Goal: Entertainment & Leisure: Consume media (video, audio)

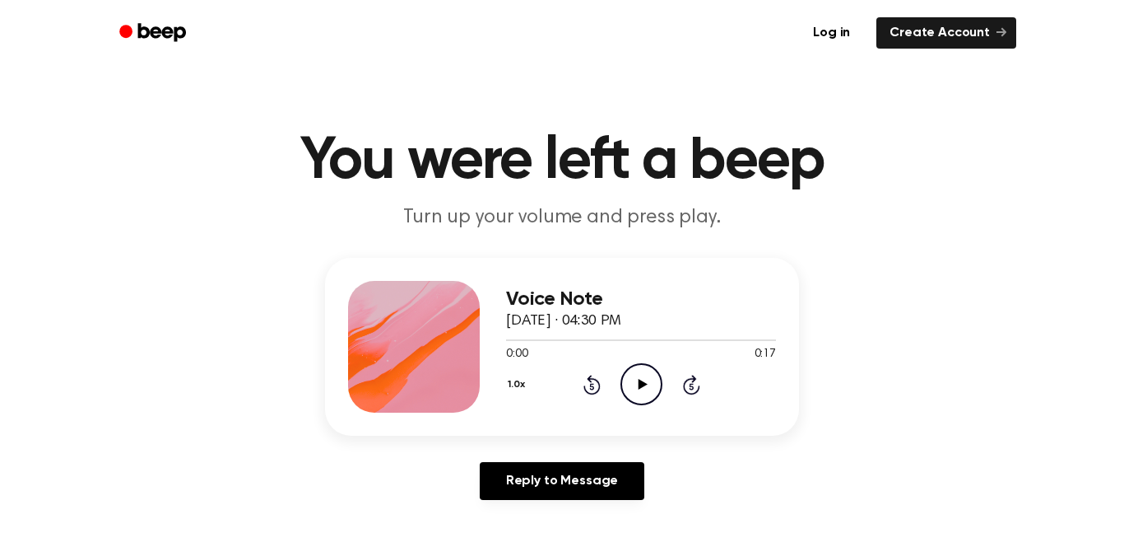
click at [650, 377] on icon "Play Audio" at bounding box center [642, 384] width 42 height 42
click at [645, 384] on icon at bounding box center [642, 384] width 9 height 11
click at [646, 376] on icon "Play Audio" at bounding box center [642, 384] width 42 height 42
click at [642, 387] on icon at bounding box center [642, 384] width 9 height 11
click at [647, 372] on icon "Play Audio" at bounding box center [642, 384] width 42 height 42
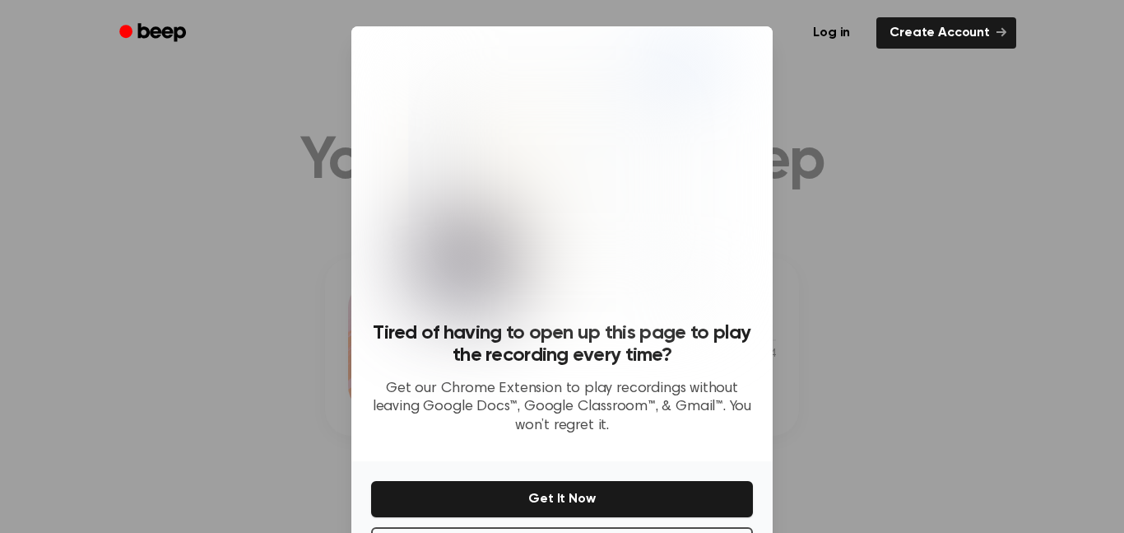
click at [849, 363] on div at bounding box center [562, 266] width 1124 height 533
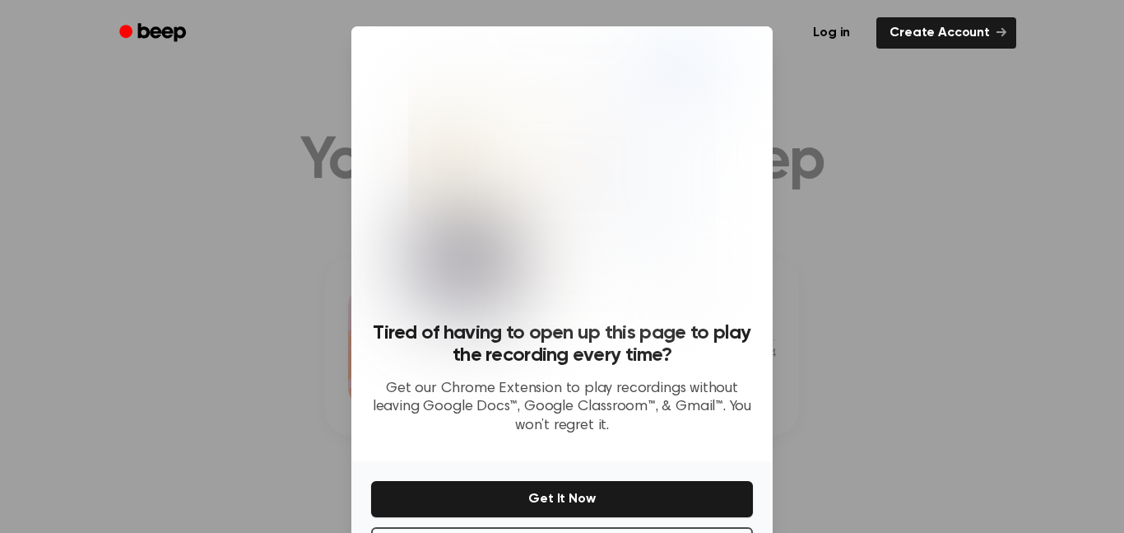
click at [849, 363] on div at bounding box center [562, 266] width 1124 height 533
click at [278, 212] on div at bounding box center [562, 266] width 1124 height 533
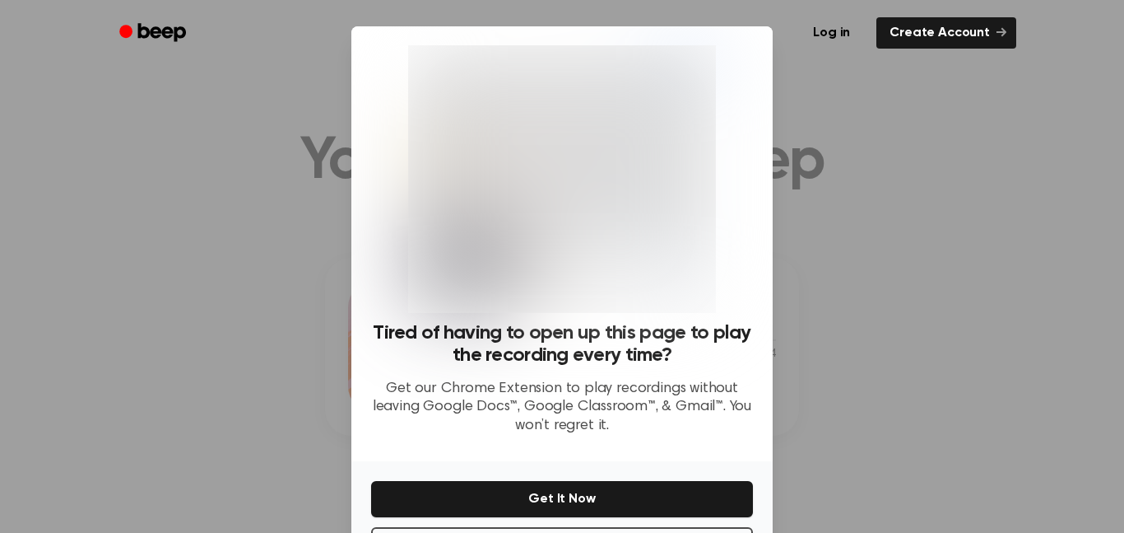
click at [278, 212] on div at bounding box center [562, 266] width 1124 height 533
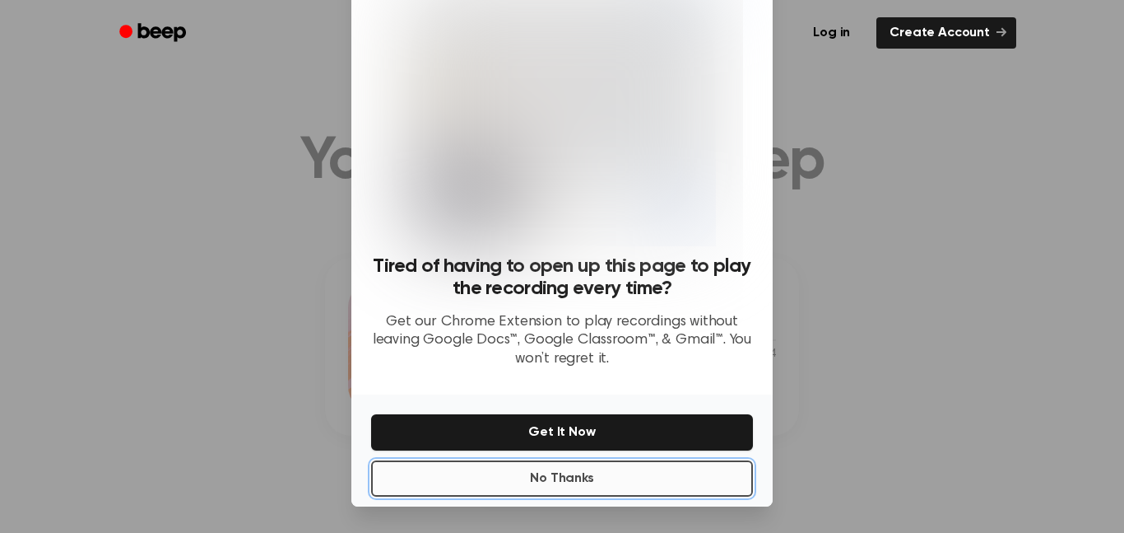
click at [433, 465] on button "No Thanks" at bounding box center [562, 478] width 382 height 36
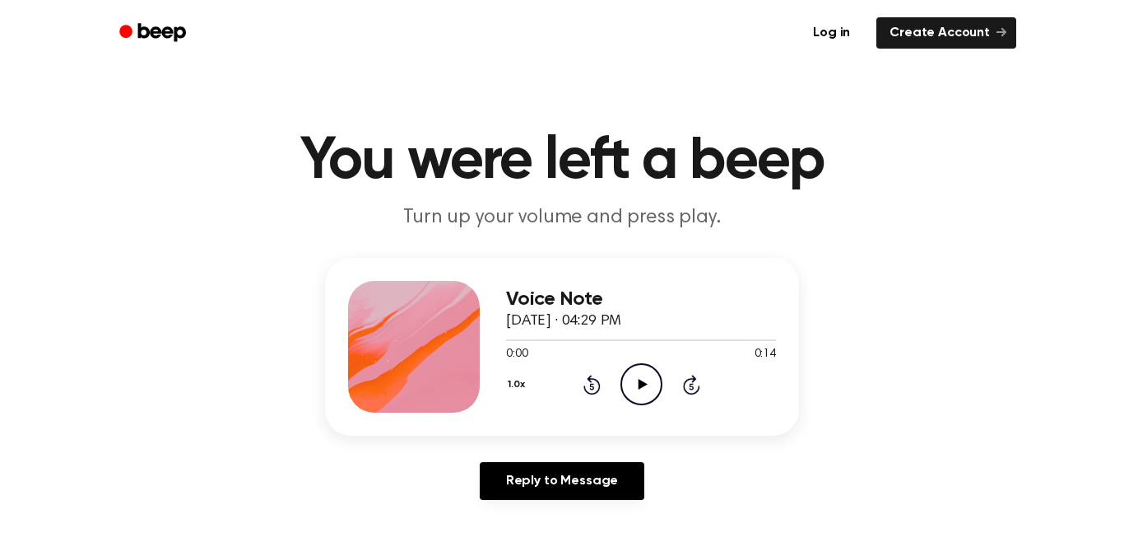
click at [637, 389] on icon "Play Audio" at bounding box center [642, 384] width 42 height 42
click at [645, 369] on icon "Play Audio" at bounding box center [642, 384] width 42 height 42
click at [627, 380] on icon "Play Audio" at bounding box center [642, 384] width 42 height 42
click at [628, 388] on icon "Play Audio" at bounding box center [642, 384] width 42 height 42
click at [641, 380] on icon "Play Audio" at bounding box center [642, 384] width 42 height 42
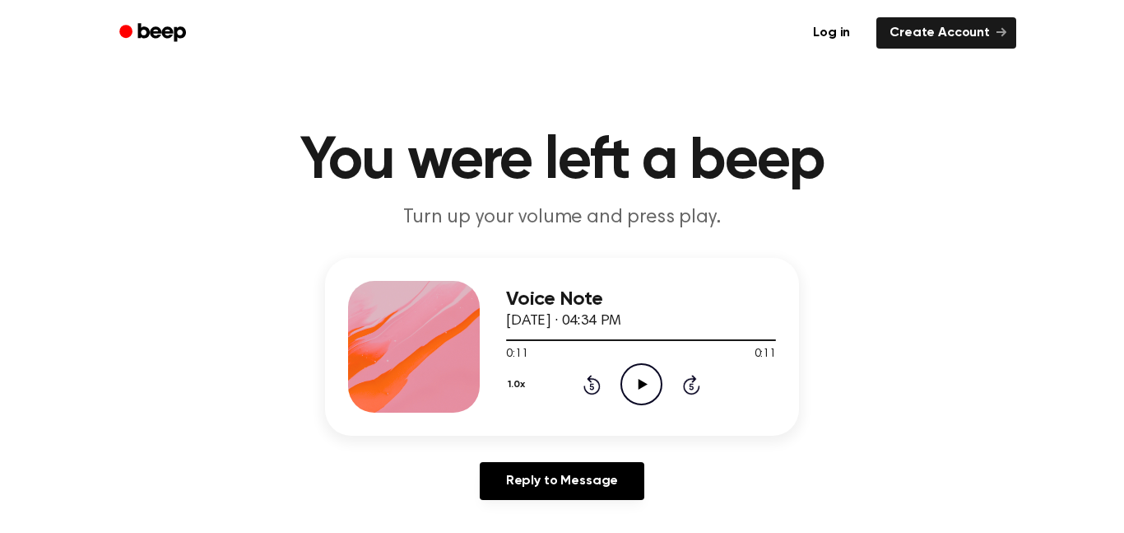
click at [654, 399] on circle at bounding box center [642, 384] width 40 height 40
click at [627, 381] on icon "Play Audio" at bounding box center [642, 384] width 42 height 42
click at [613, 385] on div "1.0x Rewind 5 seconds Play Audio Skip 5 seconds" at bounding box center [641, 384] width 270 height 42
click at [635, 390] on icon "Play Audio" at bounding box center [642, 384] width 42 height 42
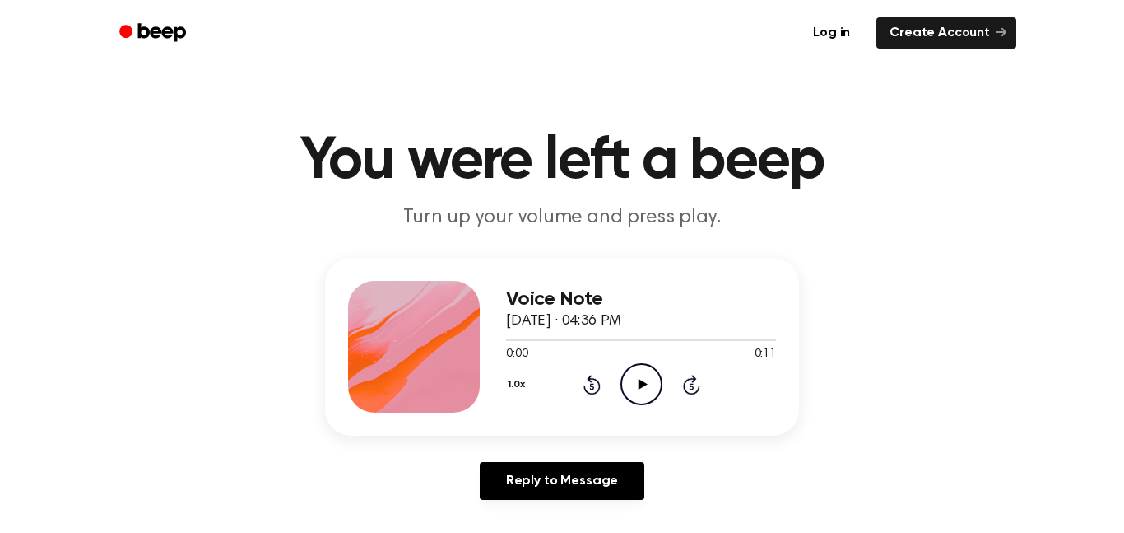
click at [641, 390] on icon "Play Audio" at bounding box center [642, 384] width 42 height 42
click at [640, 380] on icon at bounding box center [642, 384] width 9 height 11
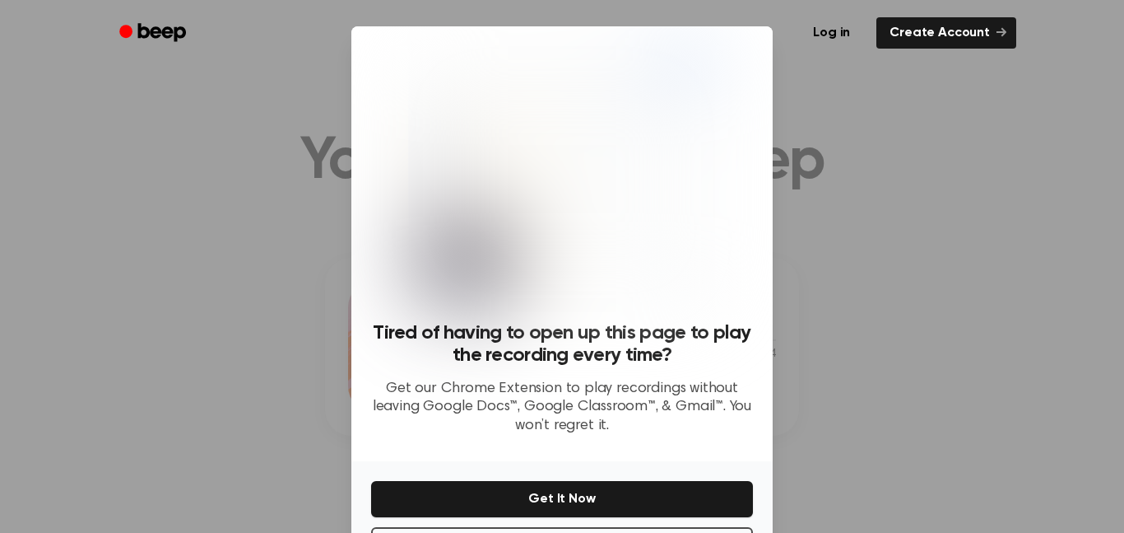
click at [766, 462] on div "No Thanks Get It Now" at bounding box center [562, 517] width 421 height 112
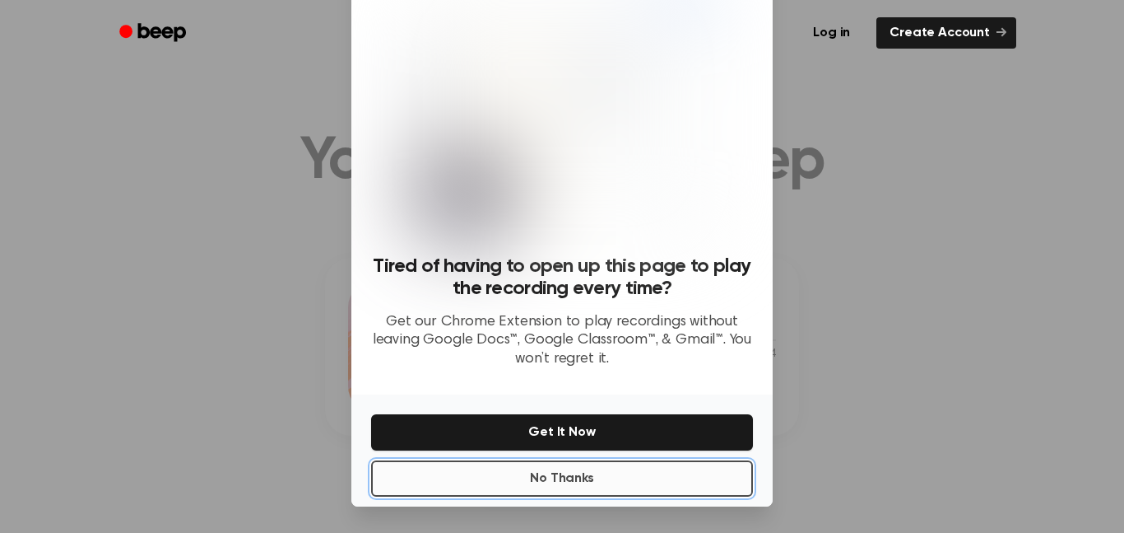
click at [690, 482] on button "No Thanks" at bounding box center [562, 478] width 382 height 36
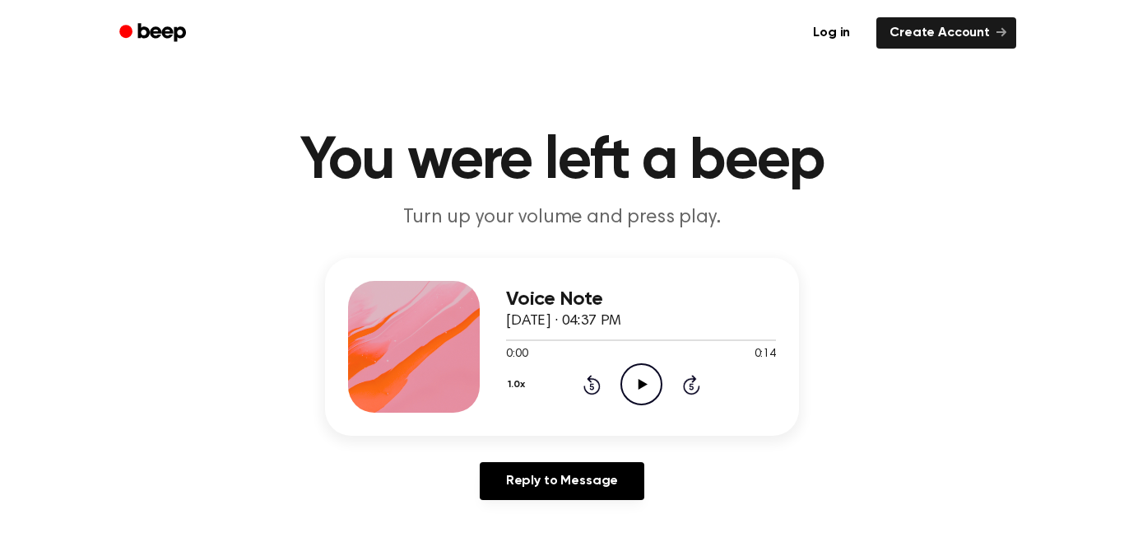
click at [627, 374] on icon "Play Audio" at bounding box center [642, 384] width 42 height 42
